Goal: Book appointment/travel/reservation

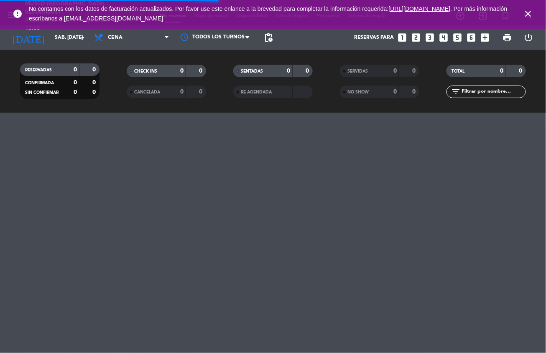
click at [527, 13] on icon "close" at bounding box center [528, 14] width 10 height 10
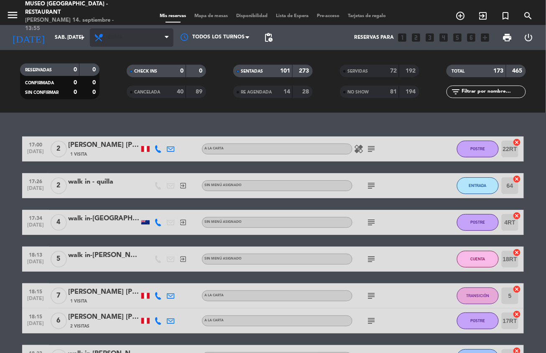
click at [104, 37] on icon at bounding box center [100, 38] width 12 height 10
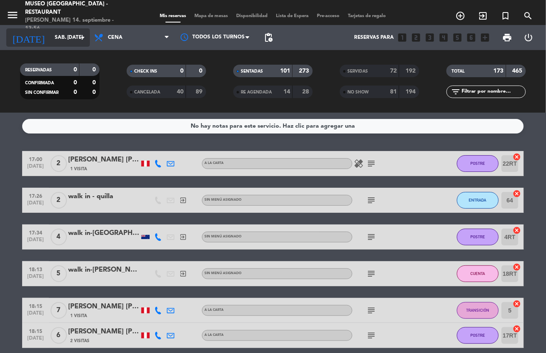
click at [51, 35] on input "sáb. [DATE]" at bounding box center [86, 37] width 70 height 14
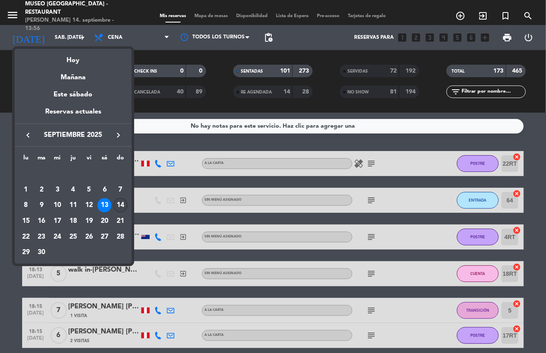
click at [122, 205] on div "14" at bounding box center [120, 205] width 14 height 14
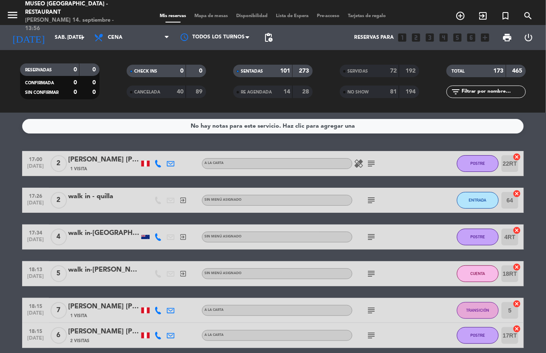
type input "dom. [DATE]"
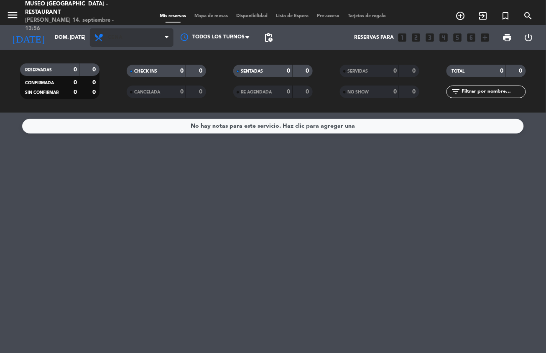
click at [124, 37] on span "Cena" at bounding box center [132, 37] width 84 height 18
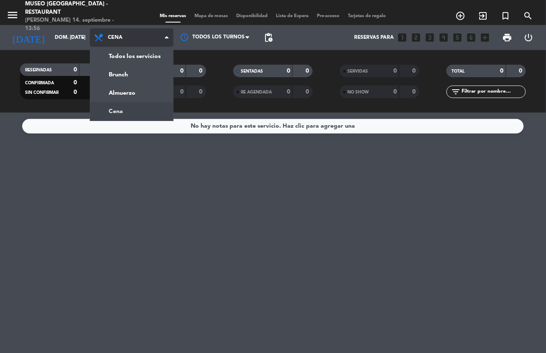
click at [141, 95] on div "menu [GEOGRAPHIC_DATA] - Restaurant [PERSON_NAME] 14. septiembre - 13:56 Mis re…" at bounding box center [273, 56] width 546 height 113
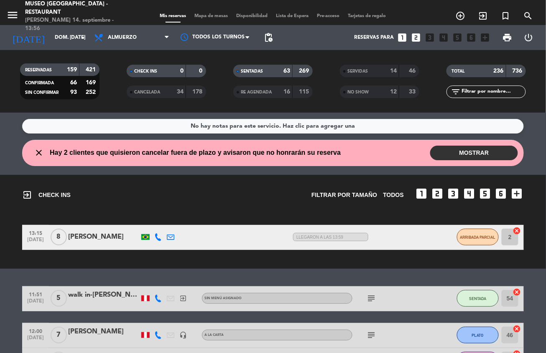
click at [209, 14] on span "Mapa de mesas" at bounding box center [211, 16] width 42 height 5
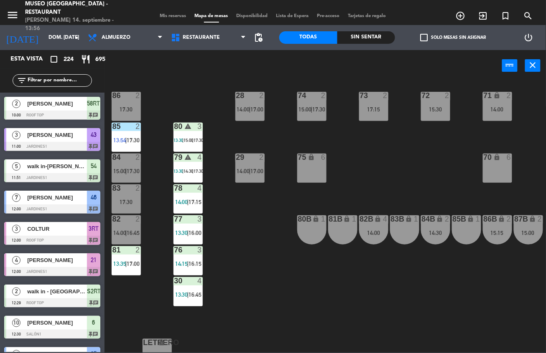
scroll to position [312, 0]
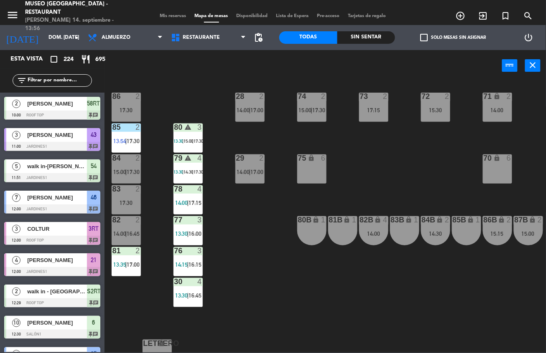
click at [185, 229] on div "77 3 13:30 | 16:00" at bounding box center [187, 230] width 29 height 29
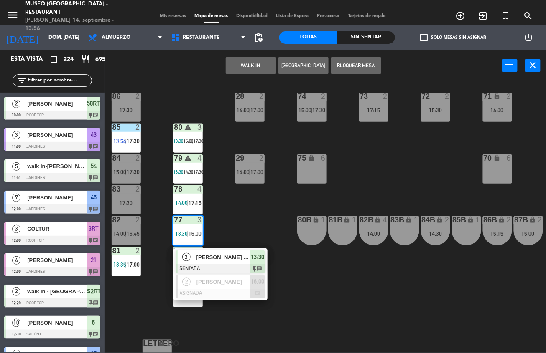
click at [238, 264] on div at bounding box center [220, 268] width 90 height 9
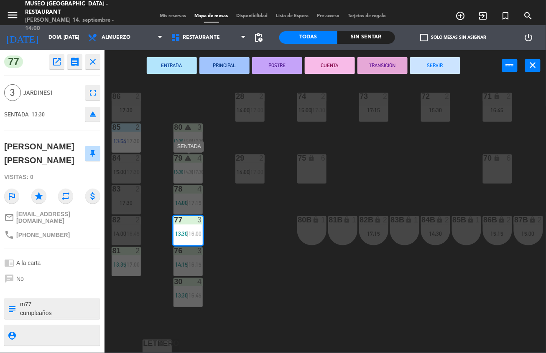
click at [244, 288] on div "44 5 12:45 | 15:30 | 17:15 49 2 13:15 | 16:45 54 5 11:51 | 14:30 | 17:15 64 2 1…" at bounding box center [328, 217] width 436 height 272
click at [186, 295] on span "13:30" at bounding box center [181, 295] width 13 height 7
click at [265, 254] on div "44 5 12:45 | 15:30 | 17:15 49 2 13:15 | 16:45 54 5 11:51 | 14:30 | 17:15 64 2 1…" at bounding box center [328, 217] width 436 height 272
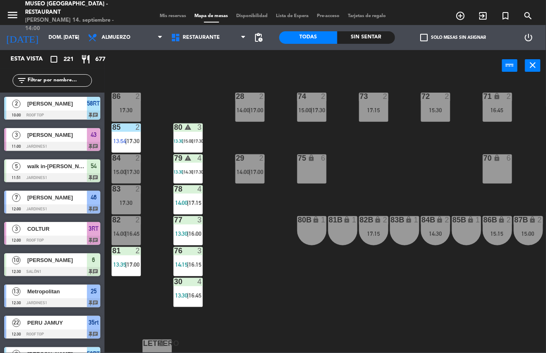
click at [192, 293] on span "16:45" at bounding box center [194, 295] width 13 height 7
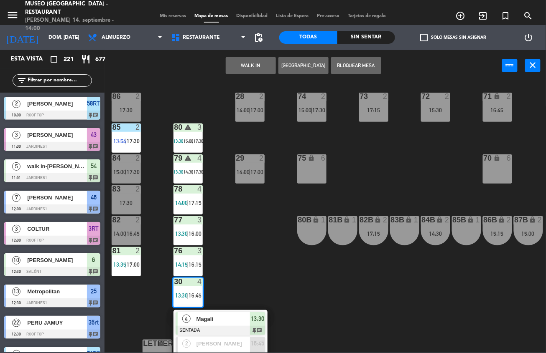
scroll to position [0, 0]
click at [198, 327] on div at bounding box center [220, 330] width 90 height 9
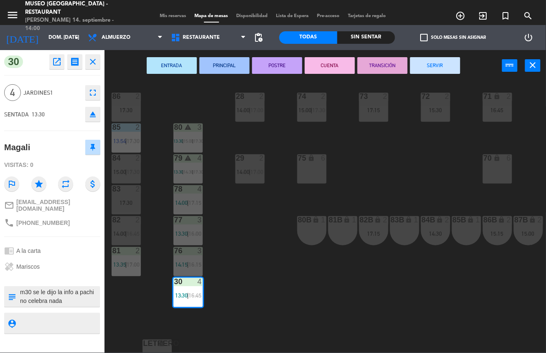
click at [171, 65] on button "ENTRADA" at bounding box center [172, 65] width 50 height 17
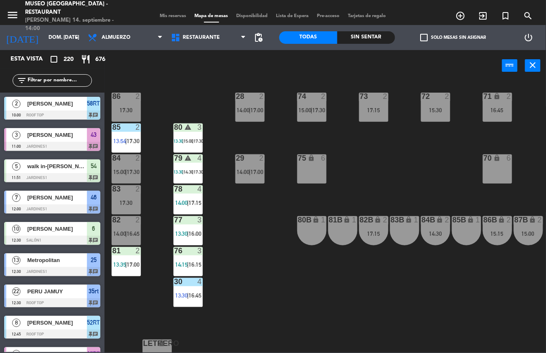
click at [129, 264] on span "17:00" at bounding box center [133, 264] width 13 height 7
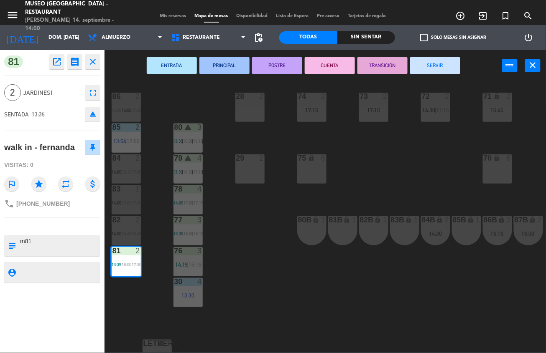
click at [174, 64] on button "ENTRADA" at bounding box center [172, 65] width 50 height 17
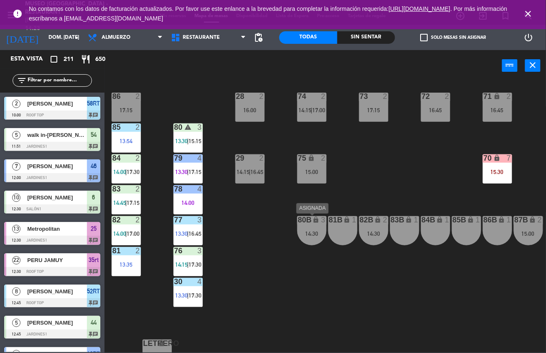
click at [286, 298] on div "44 5 12:45 | 15:30 | 17:15 49 2 13:15 | 17:00 54 5 11:51 | 15:00 | 17:30 64 2 1…" at bounding box center [328, 217] width 436 height 272
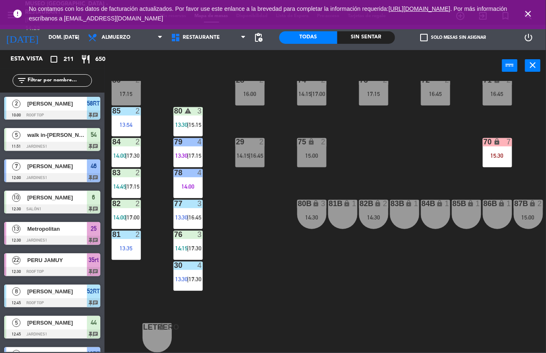
scroll to position [332, 0]
click at [124, 183] on span "14:45" at bounding box center [119, 186] width 13 height 7
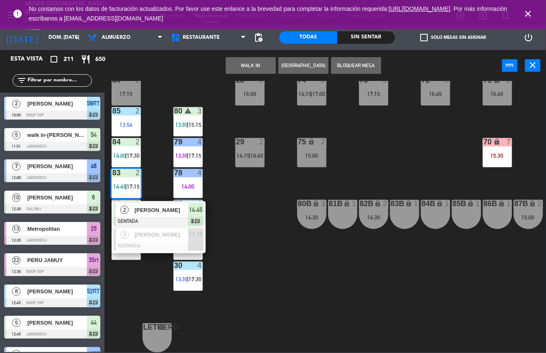
click at [180, 217] on div at bounding box center [159, 221] width 90 height 9
